Goal: Check status

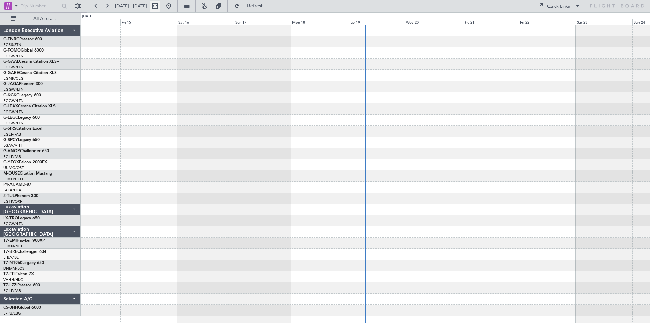
click at [161, 5] on button at bounding box center [155, 6] width 11 height 11
select select "8"
select select "2025"
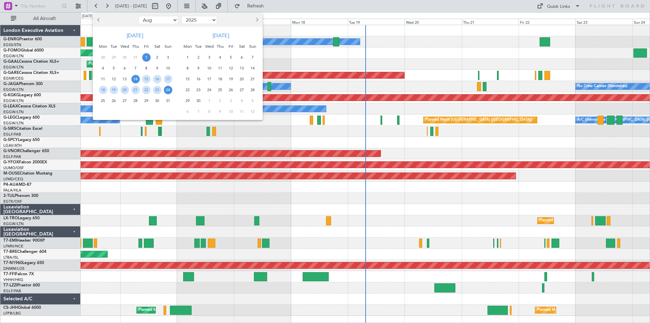
click at [146, 56] on span "1" at bounding box center [146, 57] width 8 height 8
click at [146, 79] on span "15" at bounding box center [146, 79] width 8 height 8
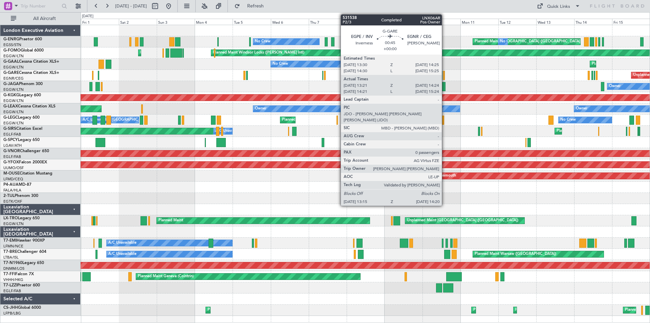
click at [445, 76] on div at bounding box center [444, 75] width 2 height 9
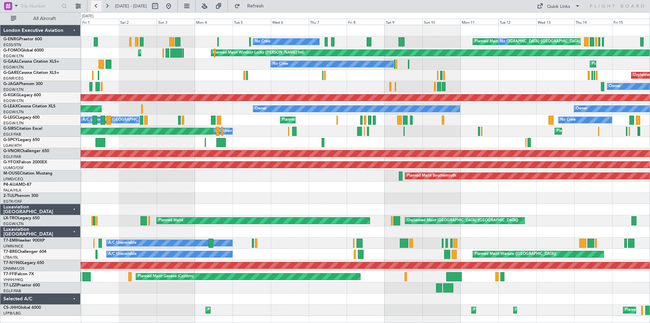
click at [97, 4] on button at bounding box center [96, 6] width 11 height 11
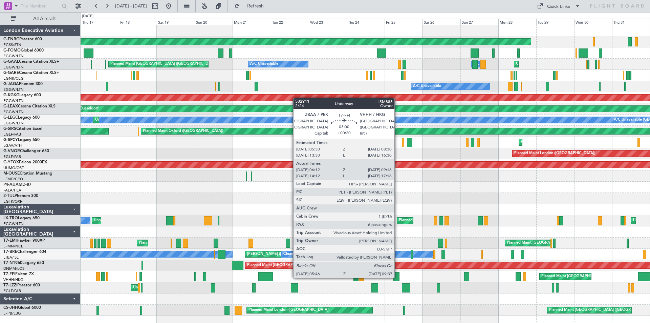
click at [398, 277] on div at bounding box center [396, 276] width 6 height 9
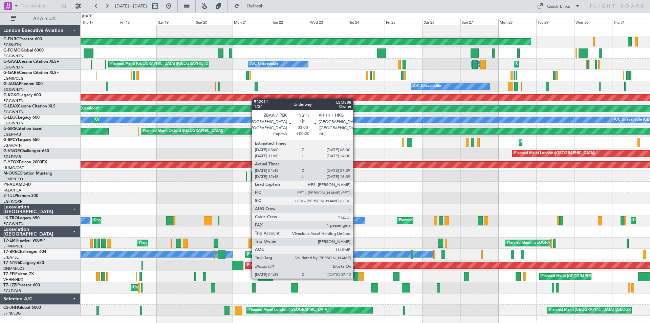
click at [356, 278] on div at bounding box center [356, 276] width 5 height 9
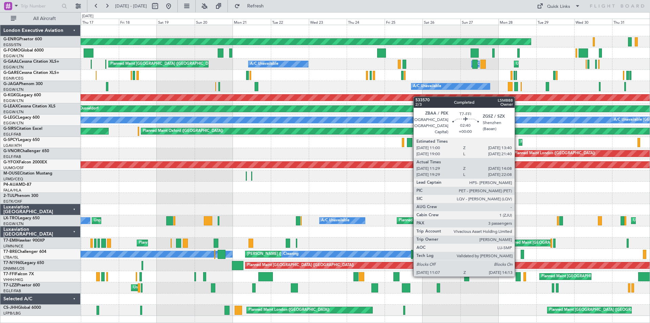
click at [518, 275] on div at bounding box center [518, 276] width 5 height 9
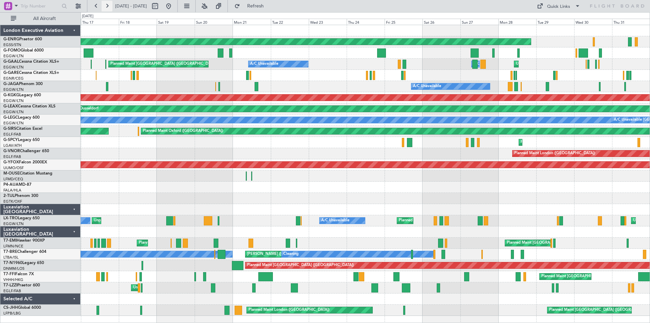
click at [102, 8] on button at bounding box center [107, 6] width 11 height 11
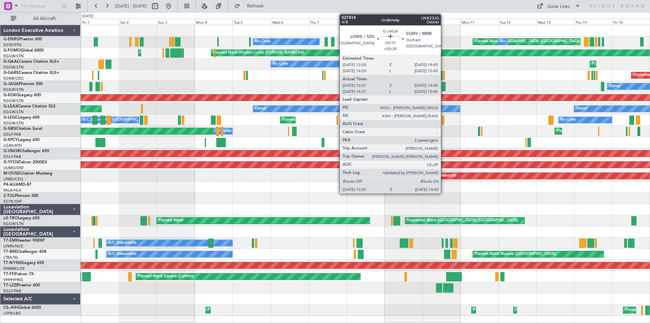
click at [444, 85] on div at bounding box center [444, 86] width 4 height 9
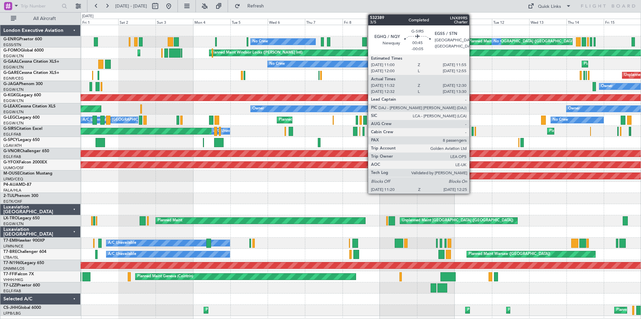
click at [472, 129] on div at bounding box center [472, 131] width 2 height 9
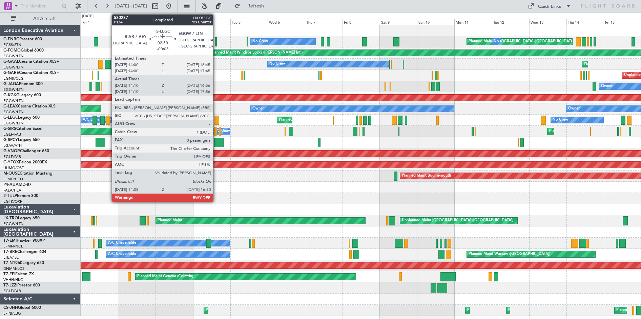
click at [216, 121] on div at bounding box center [216, 119] width 4 height 9
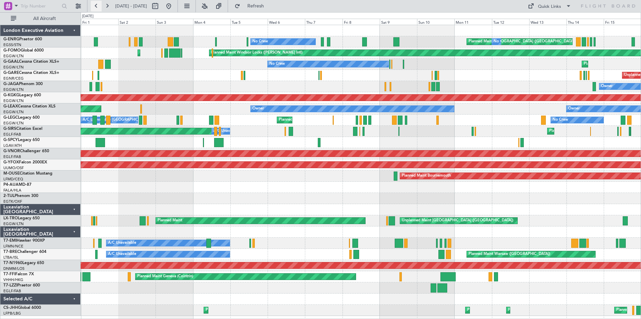
click at [93, 8] on button at bounding box center [96, 6] width 11 height 11
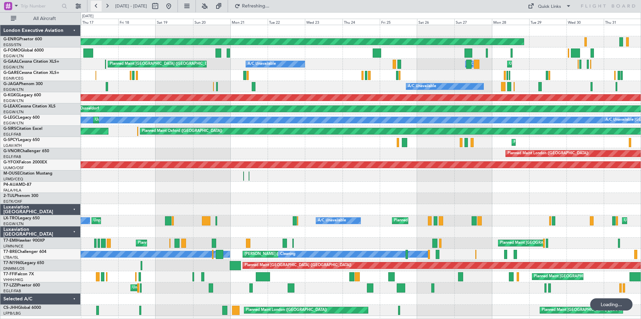
click at [93, 8] on button at bounding box center [96, 6] width 11 height 11
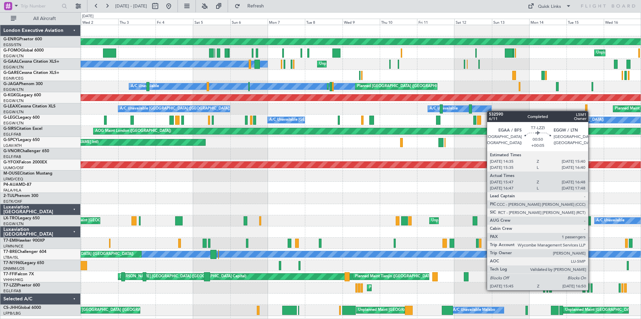
click at [591, 289] on div at bounding box center [591, 287] width 2 height 9
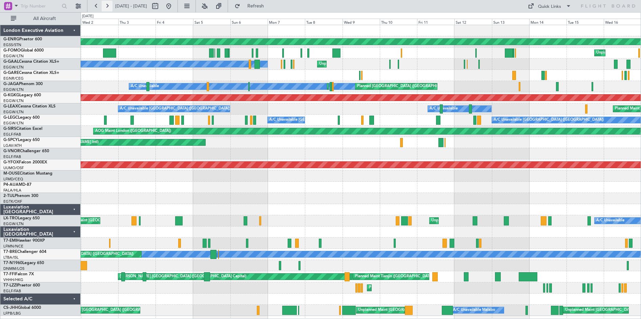
click at [106, 7] on button at bounding box center [107, 6] width 11 height 11
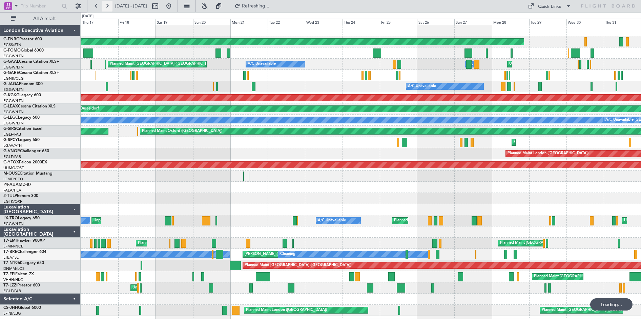
click at [106, 7] on button at bounding box center [107, 6] width 11 height 11
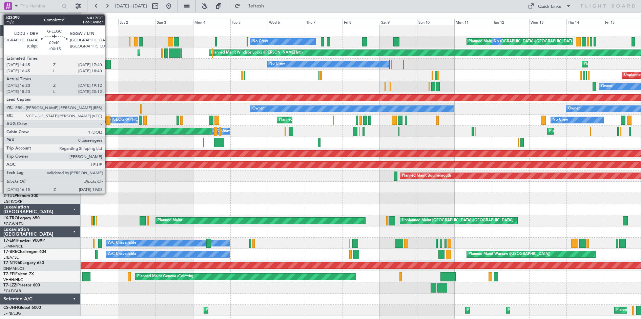
click at [108, 121] on div at bounding box center [108, 119] width 5 height 9
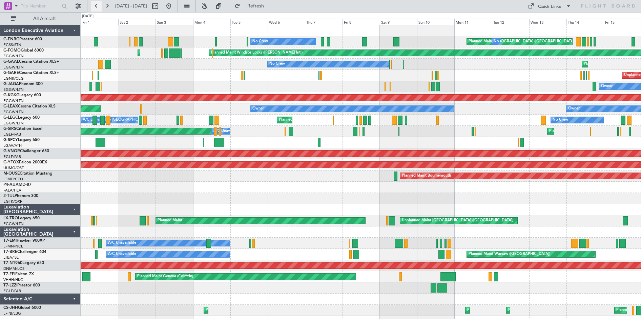
click at [99, 7] on button at bounding box center [96, 6] width 11 height 11
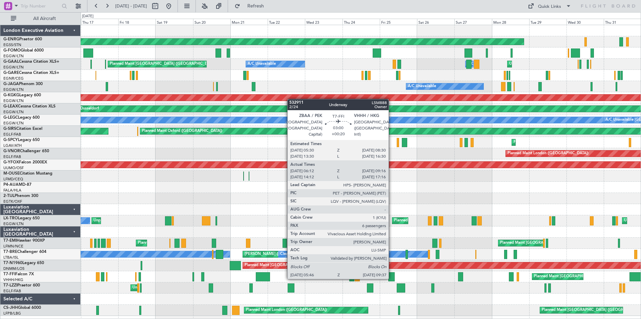
click at [391, 278] on div at bounding box center [391, 276] width 6 height 9
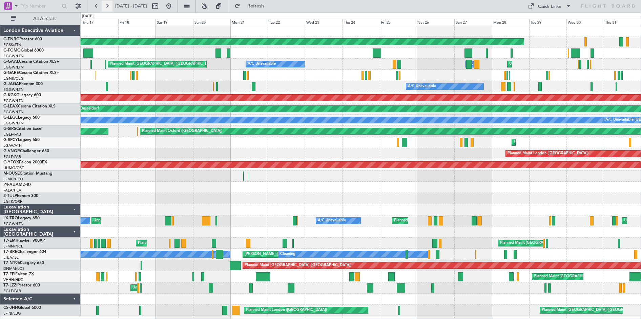
click at [107, 4] on button at bounding box center [107, 6] width 11 height 11
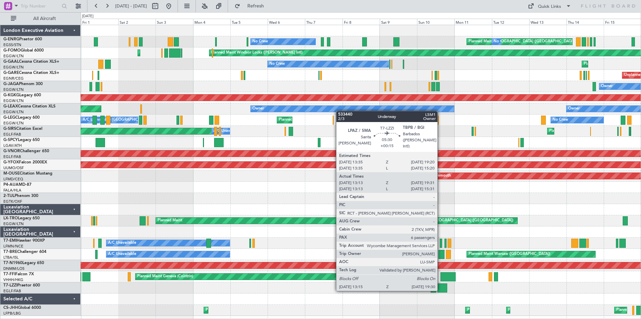
click at [440, 290] on div at bounding box center [442, 287] width 10 height 9
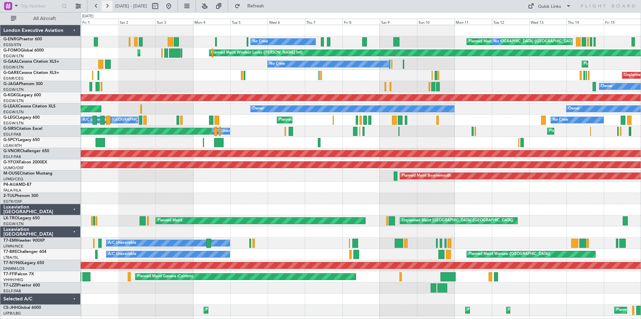
click at [106, 6] on button at bounding box center [107, 6] width 11 height 11
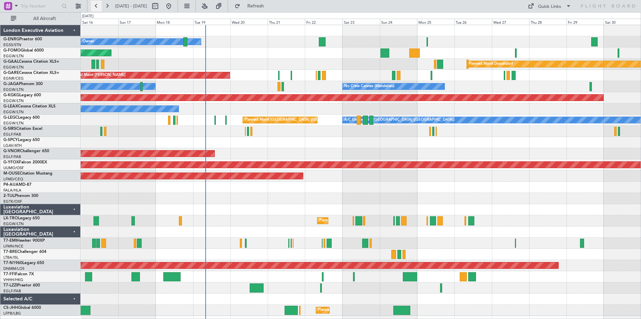
click at [98, 6] on button at bounding box center [96, 6] width 11 height 11
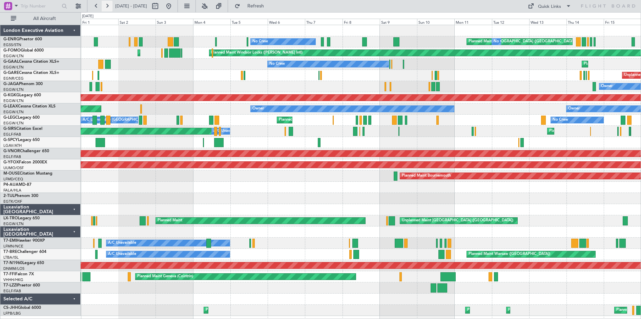
click at [111, 5] on button at bounding box center [107, 6] width 11 height 11
